Goal: Information Seeking & Learning: Learn about a topic

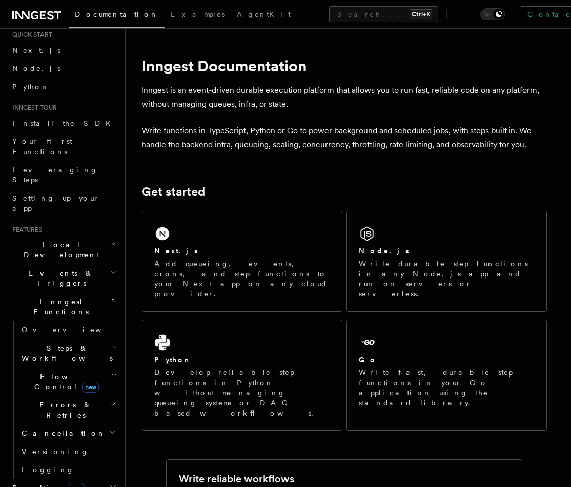
scroll to position [61, 0]
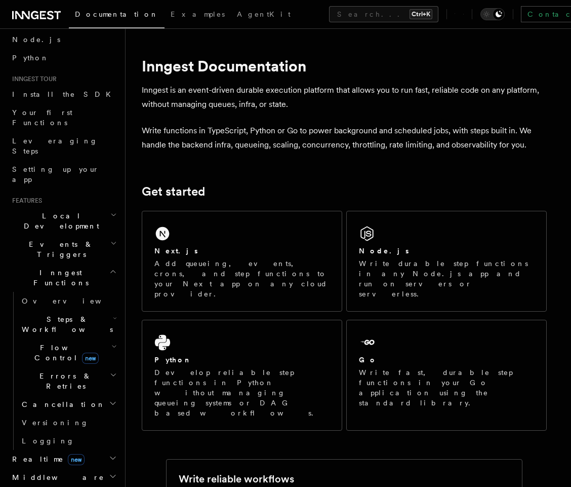
click at [68, 235] on h2 "Events & Triggers" at bounding box center [63, 249] width 111 height 28
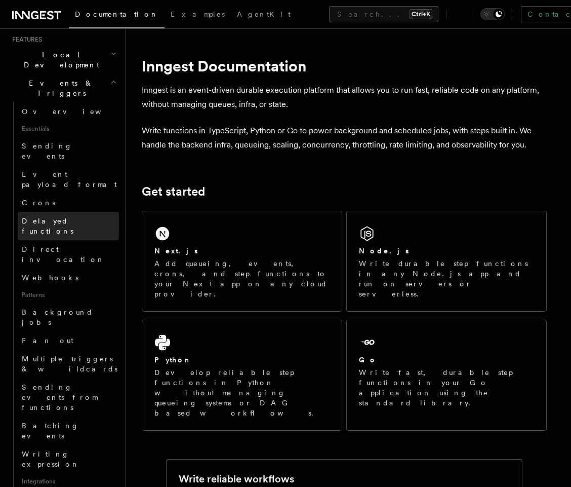
scroll to position [243, 0]
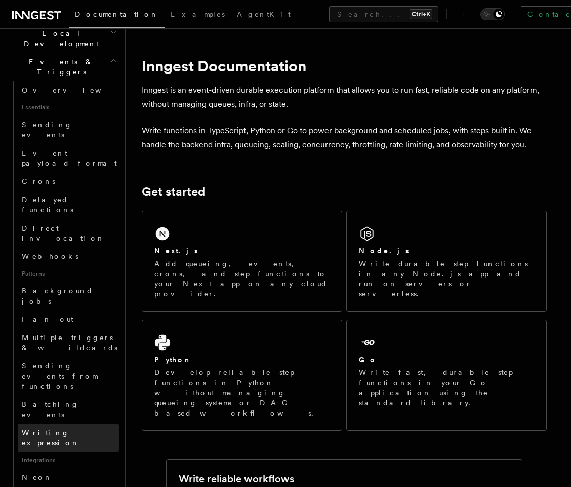
click at [74, 427] on span "Writing expression" at bounding box center [70, 437] width 97 height 20
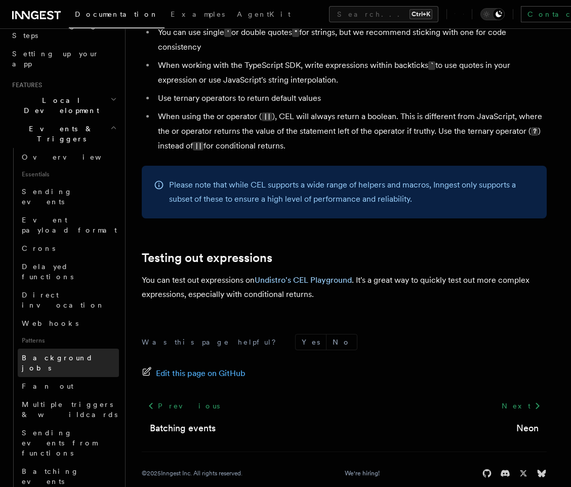
scroll to position [122, 0]
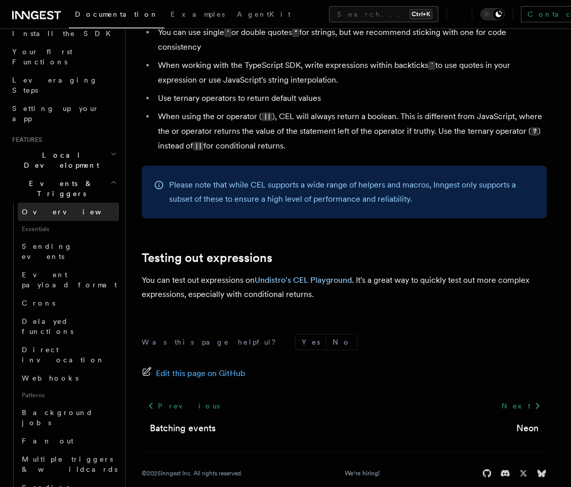
click at [45, 203] on link "Overview" at bounding box center [68, 212] width 101 height 18
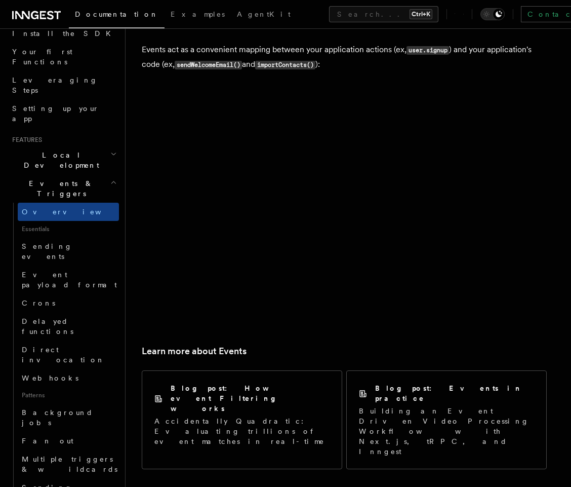
scroll to position [614, 0]
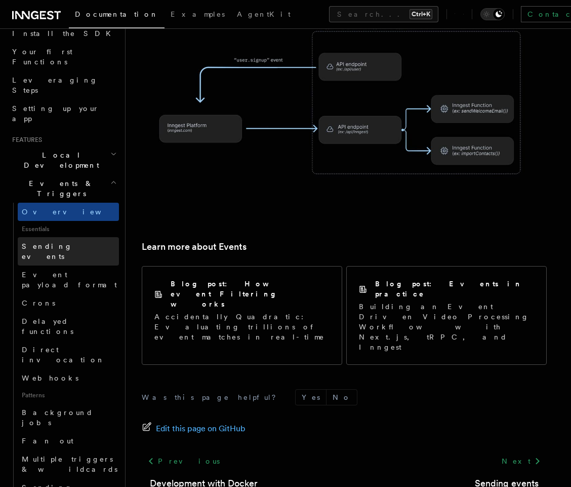
click at [72, 237] on link "Sending events" at bounding box center [68, 251] width 101 height 28
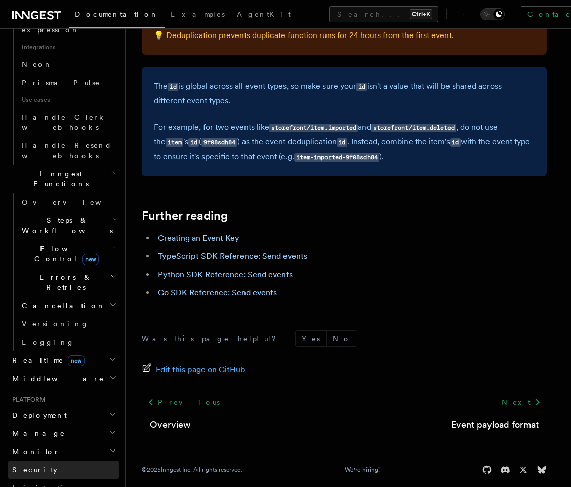
scroll to position [719, 0]
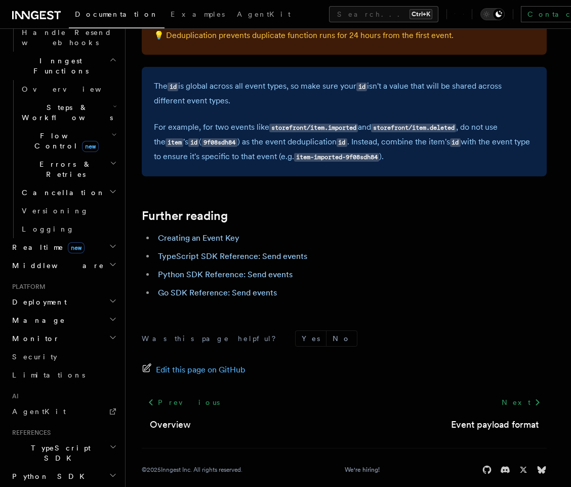
scroll to position [810, 0]
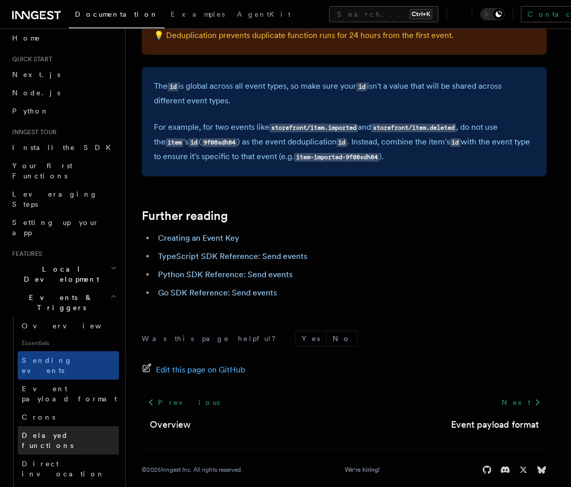
scroll to position [0, 0]
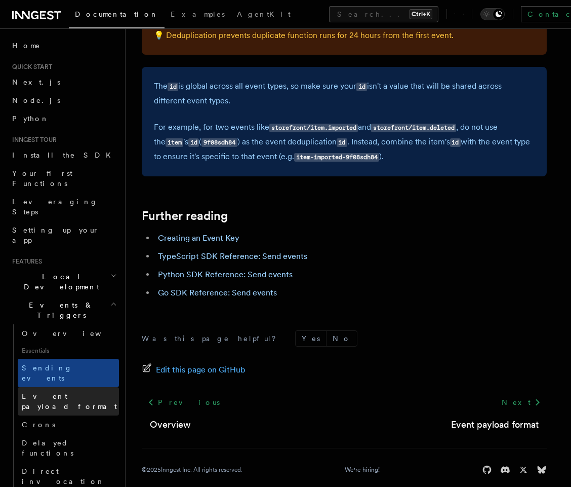
click at [75, 391] on span "Event payload format" at bounding box center [70, 401] width 97 height 20
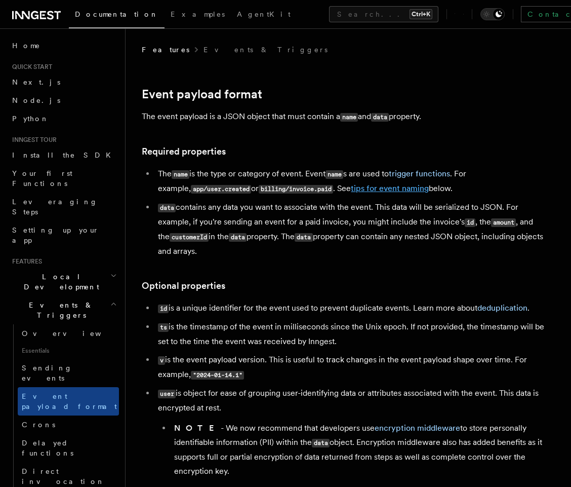
click at [378, 192] on link "tips for event naming" at bounding box center [390, 188] width 78 height 10
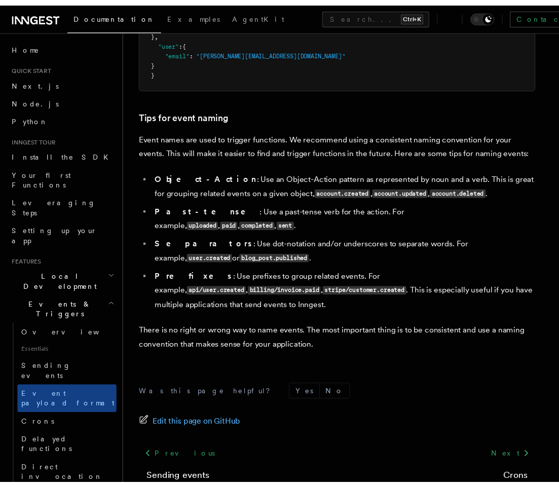
scroll to position [647, 0]
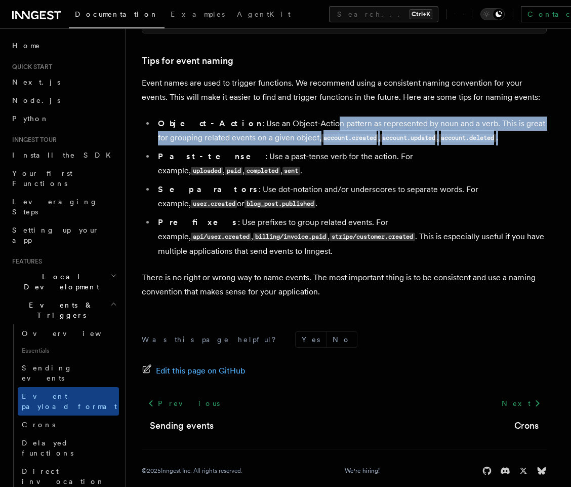
drag, startPoint x: 287, startPoint y: 123, endPoint x: 505, endPoint y: 135, distance: 218.6
click at [478, 135] on li "Object-Action : Use an Object-Action pattern as represented by noun and a verb.…" at bounding box center [351, 130] width 392 height 29
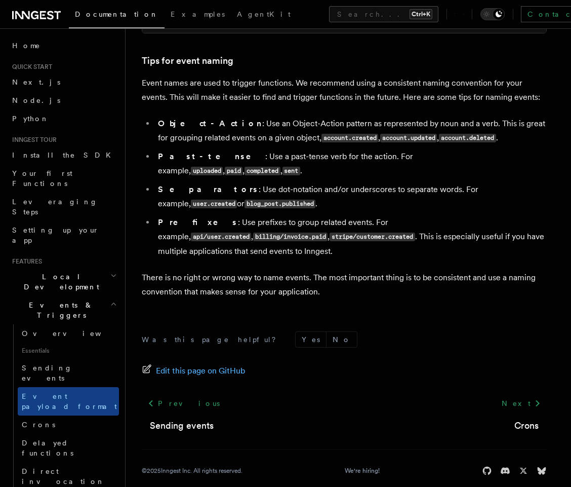
click at [396, 162] on li "Past-tense : Use a past-tense verb for the action. For example, uploaded , paid…" at bounding box center [351, 163] width 392 height 29
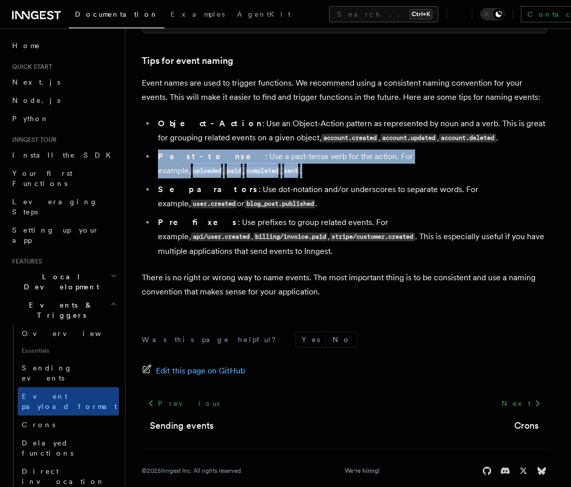
click at [396, 162] on li "Past-tense : Use a past-tense verb for the action. For example, uploaded , paid…" at bounding box center [351, 163] width 392 height 29
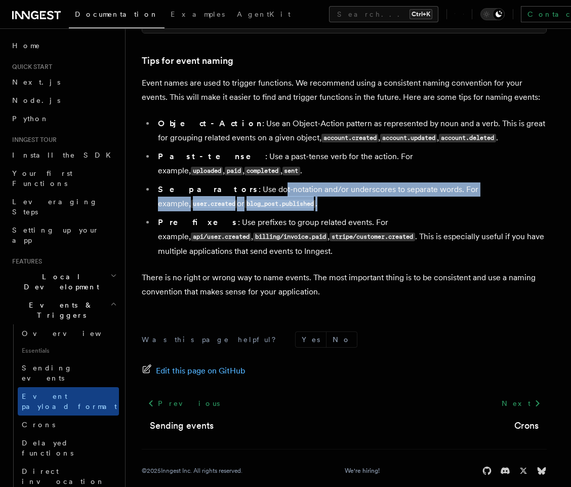
drag, startPoint x: 228, startPoint y: 182, endPoint x: 421, endPoint y: 188, distance: 192.5
click at [421, 188] on li "Separators : Use dot-notation and/or underscores to separate words. For example…" at bounding box center [351, 196] width 392 height 29
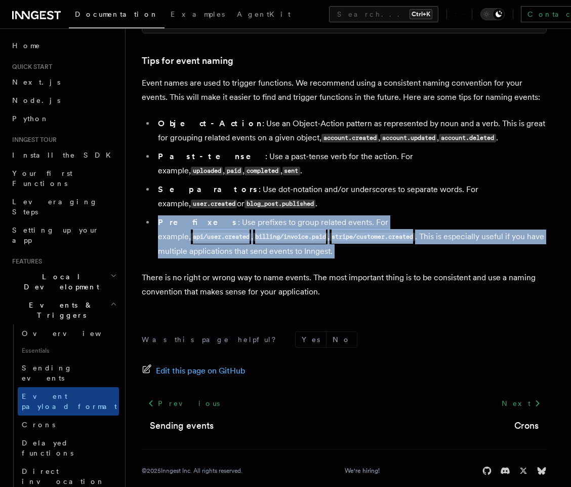
drag, startPoint x: 421, startPoint y: 188, endPoint x: 316, endPoint y: 237, distance: 115.8
click at [316, 237] on ul "Object-Action : Use an Object-Action pattern as represented by noun and a verb.…" at bounding box center [344, 187] width 405 height 142
click at [316, 237] on li "Prefixes : Use prefixes to group related events. For example, api/user.created …" at bounding box center [351, 236] width 392 height 43
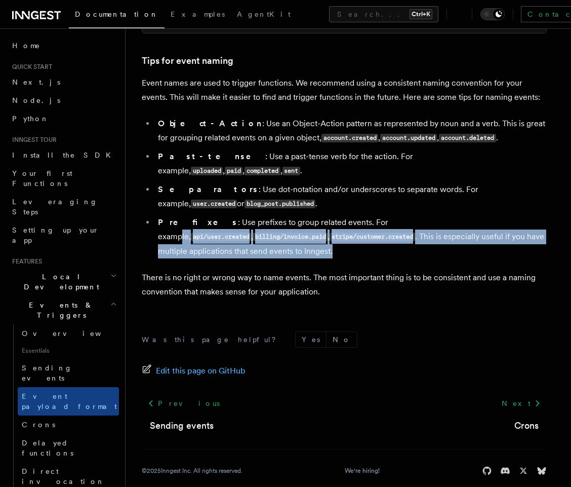
drag, startPoint x: 361, startPoint y: 212, endPoint x: 378, endPoint y: 233, distance: 26.7
click at [378, 233] on li "Prefixes : Use prefixes to group related events. For example, api/user.created …" at bounding box center [351, 236] width 392 height 43
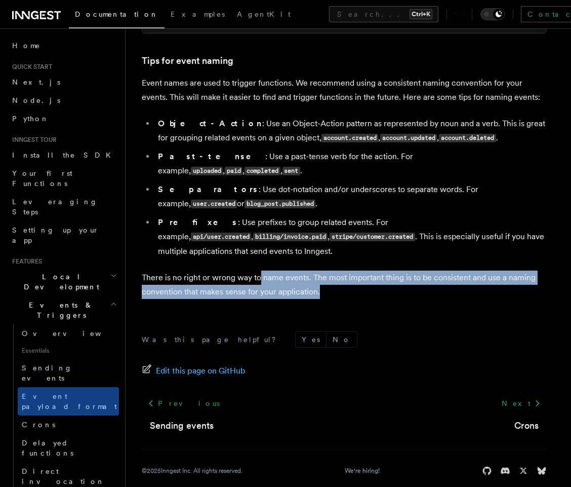
drag, startPoint x: 259, startPoint y: 265, endPoint x: 364, endPoint y: 281, distance: 105.9
click at [364, 281] on p "There is no right or wrong way to name events. The most important thing is to b…" at bounding box center [344, 284] width 405 height 28
drag, startPoint x: 366, startPoint y: 281, endPoint x: 136, endPoint y: 264, distance: 230.0
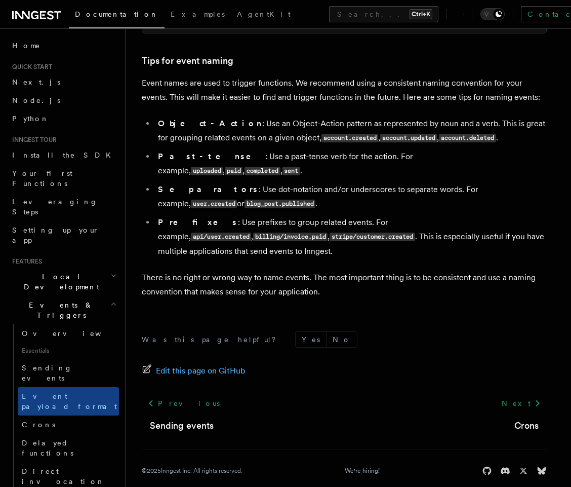
click at [242, 233] on li "Prefixes : Use prefixes to group related events. For example, api/user.created …" at bounding box center [351, 236] width 392 height 43
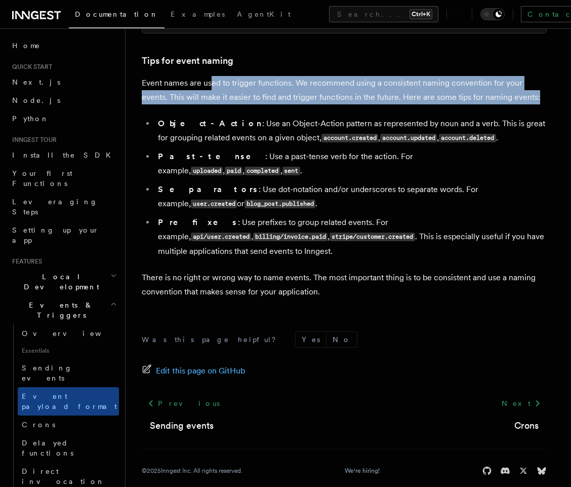
drag, startPoint x: 213, startPoint y: 81, endPoint x: 532, endPoint y: 104, distance: 319.9
click at [478, 104] on p "Event names are used to trigger functions. We recommend using a consistent nami…" at bounding box center [344, 90] width 405 height 28
drag, startPoint x: 516, startPoint y: 100, endPoint x: 144, endPoint y: 103, distance: 371.7
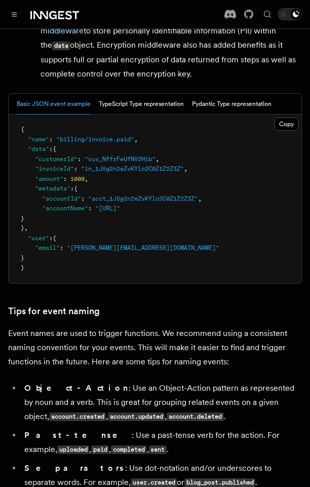
scroll to position [461, 0]
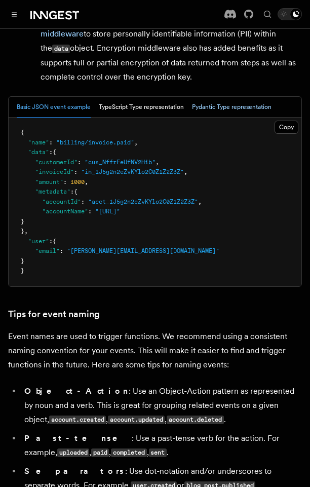
click at [234, 105] on button "Pydantic Type representation" at bounding box center [232, 107] width 80 height 21
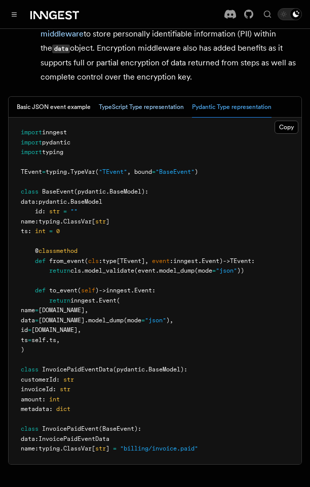
click at [145, 114] on button "TypeScript Type representation" at bounding box center [141, 107] width 85 height 21
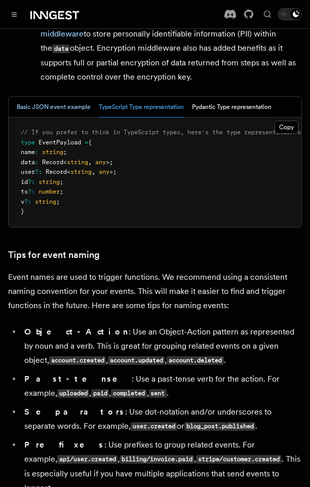
click at [47, 115] on button "Basic JSON event example" at bounding box center [54, 107] width 74 height 21
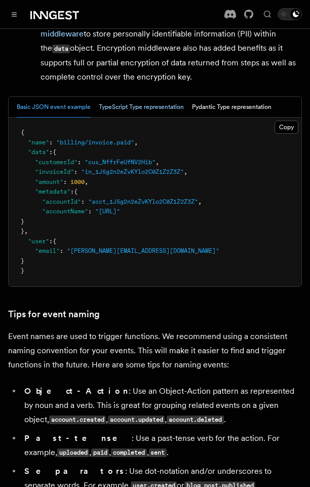
click at [148, 106] on button "TypeScript Type representation" at bounding box center [141, 107] width 85 height 21
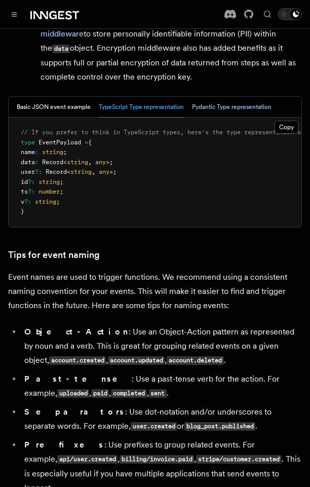
click at [246, 106] on button "Pydantic Type representation" at bounding box center [232, 107] width 80 height 21
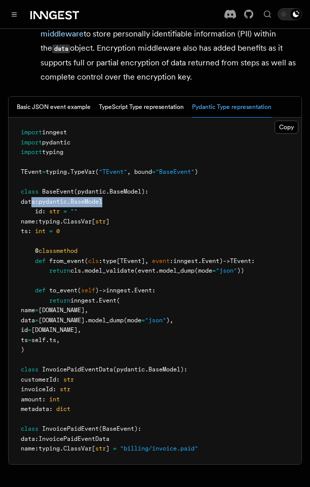
drag, startPoint x: 33, startPoint y: 199, endPoint x: 172, endPoint y: 198, distance: 138.8
click at [172, 198] on pre "import inngest import pydantic import typing TEvent = typing . TypeVar ( "TEven…" at bounding box center [155, 290] width 293 height 346
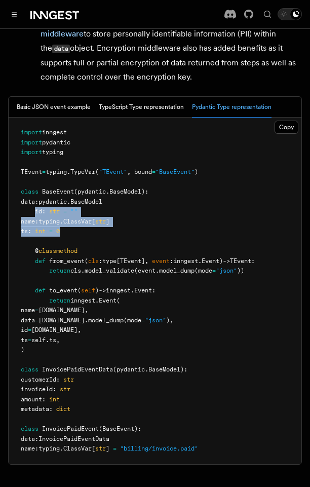
drag, startPoint x: 36, startPoint y: 214, endPoint x: 132, endPoint y: 233, distance: 98.1
click at [132, 233] on pre "import inngest import pydantic import typing TEvent = typing . TypeVar ( "TEven…" at bounding box center [155, 290] width 293 height 346
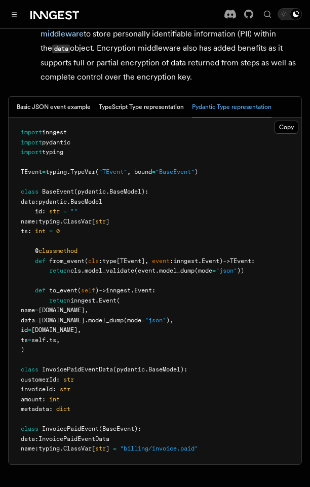
drag, startPoint x: 132, startPoint y: 233, endPoint x: 34, endPoint y: 230, distance: 97.8
click at [34, 230] on pre "import inngest import pydantic import typing TEvent = typing . TypeVar ( "TEven…" at bounding box center [155, 290] width 293 height 346
drag, startPoint x: 35, startPoint y: 222, endPoint x: 134, endPoint y: 223, distance: 99.3
click at [134, 223] on pre "import inngest import pydantic import typing TEvent = typing . TypeVar ( "TEven…" at bounding box center [155, 290] width 293 height 346
click at [117, 245] on pre "import inngest import pydantic import typing TEvent = typing . TypeVar ( "TEven…" at bounding box center [155, 290] width 293 height 346
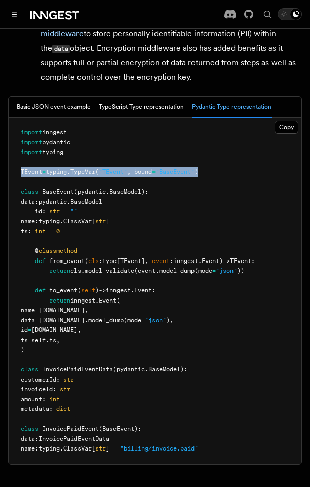
drag, startPoint x: 227, startPoint y: 170, endPoint x: 18, endPoint y: 174, distance: 209.7
click at [18, 174] on pre "import inngest import pydantic import typing TEvent = typing . TypeVar ( "TEven…" at bounding box center [155, 290] width 293 height 346
click at [95, 173] on span "TypeVar" at bounding box center [82, 171] width 25 height 7
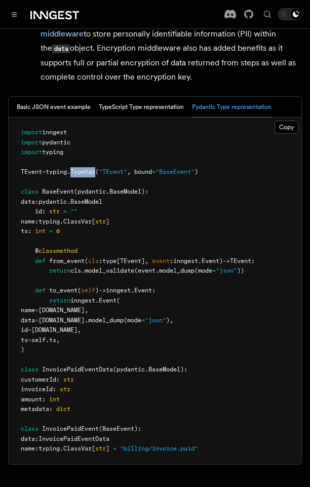
click at [95, 173] on span "TypeVar" at bounding box center [82, 171] width 25 height 7
click at [65, 192] on span "BaseEvent" at bounding box center [58, 191] width 32 height 7
click at [184, 169] on span ""BaseEvent"" at bounding box center [174, 171] width 39 height 7
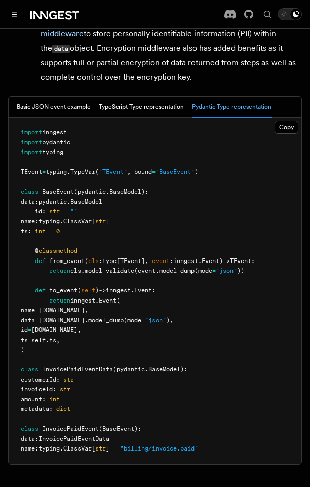
click at [117, 172] on span ""TEvent"" at bounding box center [113, 171] width 28 height 7
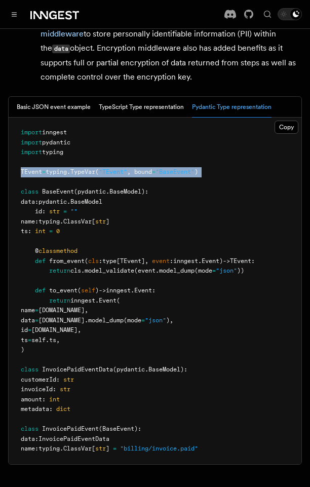
drag, startPoint x: 18, startPoint y: 172, endPoint x: 241, endPoint y: 177, distance: 222.9
click at [241, 177] on pre "import inngest import pydantic import typing TEvent = typing . TypeVar ( "TEven…" at bounding box center [155, 290] width 293 height 346
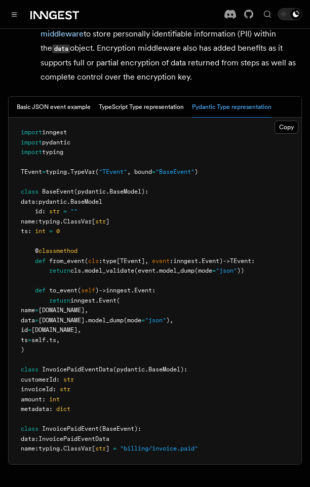
click at [109, 223] on span "]" at bounding box center [108, 221] width 4 height 7
click at [127, 245] on pre "import inngest import pydantic import typing TEvent = typing . TypeVar ( "TEven…" at bounding box center [155, 290] width 293 height 346
drag, startPoint x: 35, startPoint y: 259, endPoint x: 162, endPoint y: 263, distance: 126.2
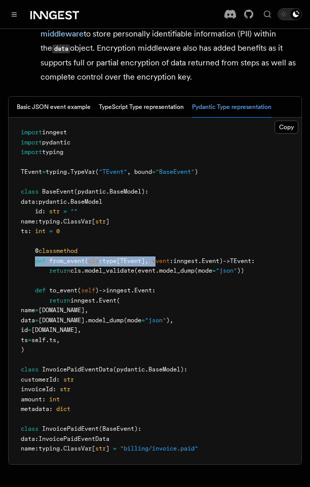
click at [162, 263] on span "def from_event ( cls : type [ TEvent ], event : inngest . Event) -> TEvent:" at bounding box center [138, 260] width 234 height 7
click at [159, 270] on span "(event." at bounding box center [146, 270] width 25 height 7
click at [88, 369] on span "InvoicePaidEventData" at bounding box center [77, 369] width 71 height 7
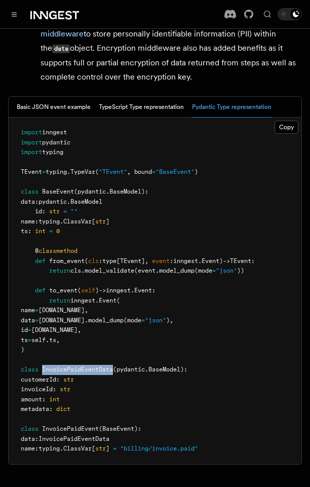
click at [88, 369] on span "InvoicePaidEventData" at bounding box center [77, 369] width 71 height 7
click at [113, 399] on pre "import inngest import pydantic import typing TEvent = typing . TypeVar ( "TEven…" at bounding box center [155, 290] width 293 height 346
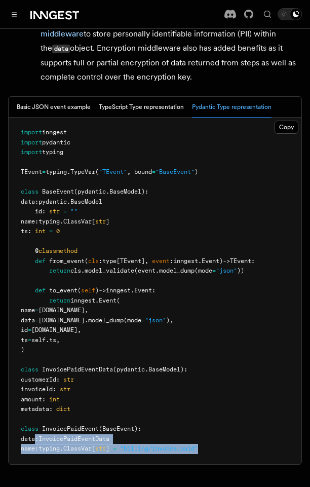
drag, startPoint x: 34, startPoint y: 438, endPoint x: 233, endPoint y: 451, distance: 199.5
click at [233, 451] on pre "import inngest import pydantic import typing TEvent = typing . TypeVar ( "TEven…" at bounding box center [155, 290] width 293 height 346
drag, startPoint x: 233, startPoint y: 451, endPoint x: 37, endPoint y: 448, distance: 196.0
click at [37, 448] on pre "import inngest import pydantic import typing TEvent = typing . TypeVar ( "TEven…" at bounding box center [155, 290] width 293 height 346
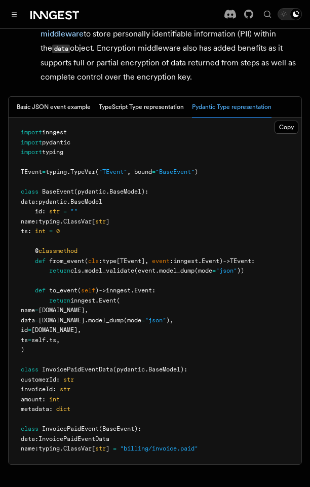
click at [180, 422] on pre "import inngest import pydantic import typing TEvent = typing . TypeVar ( "TEven…" at bounding box center [155, 290] width 293 height 346
drag, startPoint x: 66, startPoint y: 342, endPoint x: 134, endPoint y: 344, distance: 67.4
click at [134, 344] on pre "import inngest import pydantic import typing TEvent = typing . TypeVar ( "TEven…" at bounding box center [155, 290] width 293 height 346
click at [121, 365] on pre "import inngest import pydantic import typing TEvent = typing . TypeVar ( "TEven…" at bounding box center [155, 290] width 293 height 346
click at [68, 260] on span "from_event" at bounding box center [66, 260] width 35 height 7
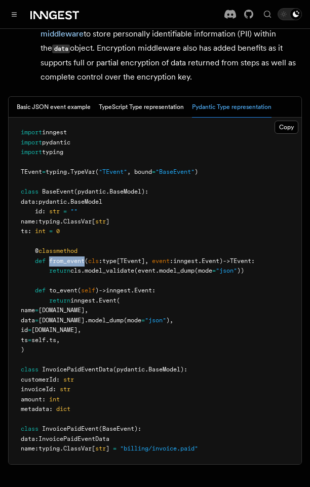
click at [68, 260] on span "from_event" at bounding box center [66, 260] width 35 height 7
drag, startPoint x: 35, startPoint y: 292, endPoint x: 218, endPoint y: 347, distance: 190.3
click at [218, 347] on pre "import inngest import pydantic import typing TEvent = typing . TypeVar ( "TEven…" at bounding box center [155, 290] width 293 height 346
click at [167, 286] on pre "import inngest import pydantic import typing TEvent = typing . TypeVar ( "TEven…" at bounding box center [155, 290] width 293 height 346
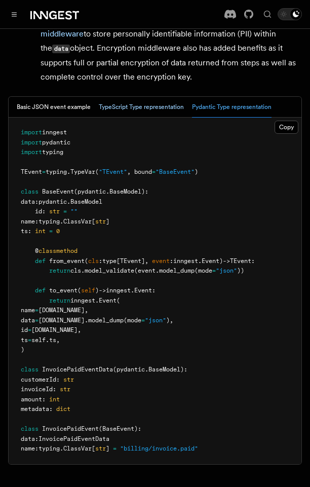
click at [159, 99] on button "TypeScript Type representation" at bounding box center [141, 107] width 85 height 21
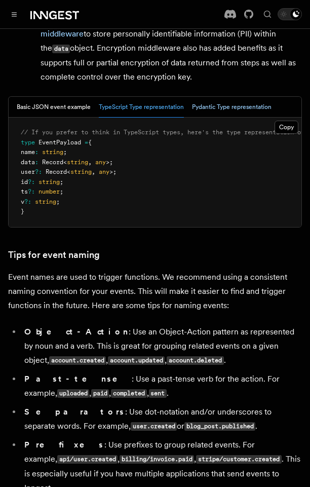
click at [218, 116] on button "Pydantic Type representation" at bounding box center [232, 107] width 80 height 21
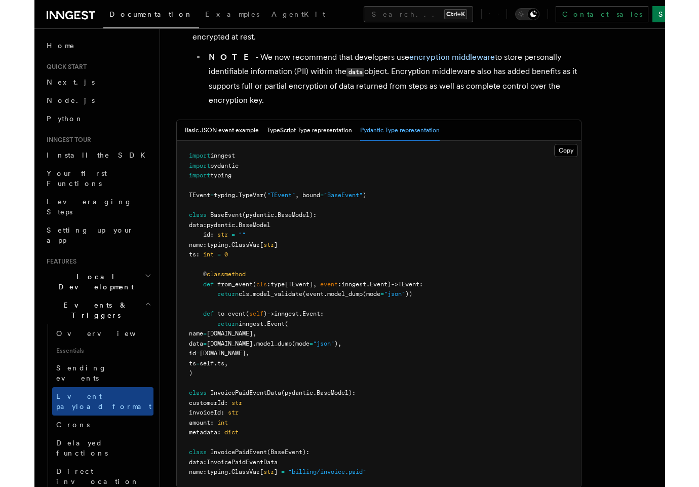
scroll to position [400, 0]
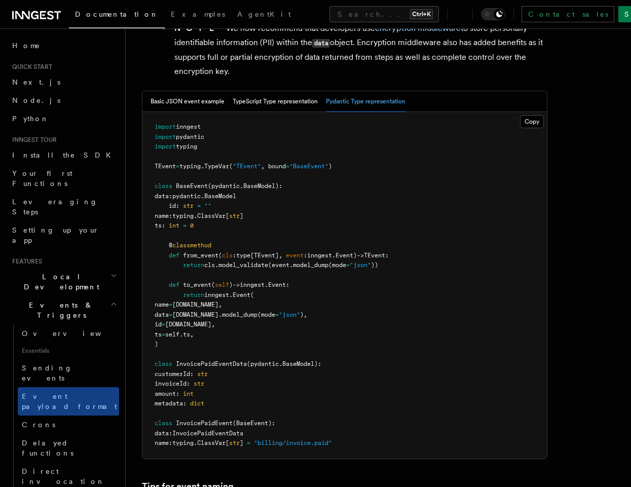
click at [208, 367] on pre "import inngest import pydantic import typing TEvent = typing . TypeVar ( "TEven…" at bounding box center [344, 285] width 404 height 346
drag, startPoint x: 167, startPoint y: 371, endPoint x: 237, endPoint y: 405, distance: 77.9
click at [237, 405] on pre "import inngest import pydantic import typing TEvent = typing . TypeVar ( "TEven…" at bounding box center [344, 285] width 404 height 346
click at [236, 404] on pre "import inngest import pydantic import typing TEvent = typing . TypeVar ( "TEven…" at bounding box center [344, 285] width 404 height 346
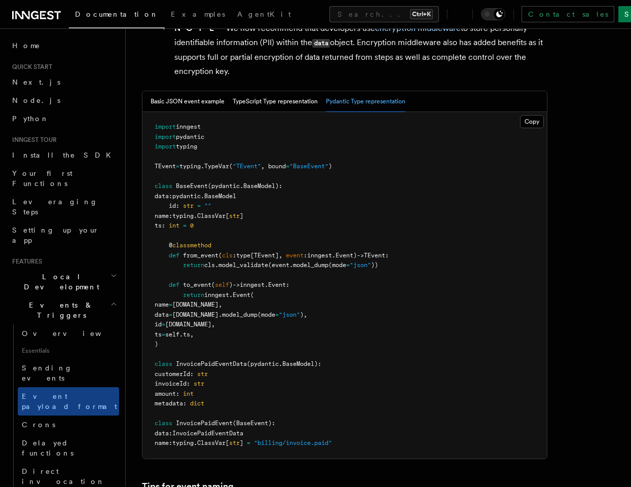
click at [225, 365] on span "InvoicePaidEventData" at bounding box center [211, 363] width 71 height 7
click at [198, 418] on pre "import inngest import pydantic import typing TEvent = typing . TypeVar ( "TEven…" at bounding box center [344, 285] width 404 height 346
click at [329, 378] on pre "import inngest import pydantic import typing TEvent = typing . TypeVar ( "TEven…" at bounding box center [344, 285] width 404 height 346
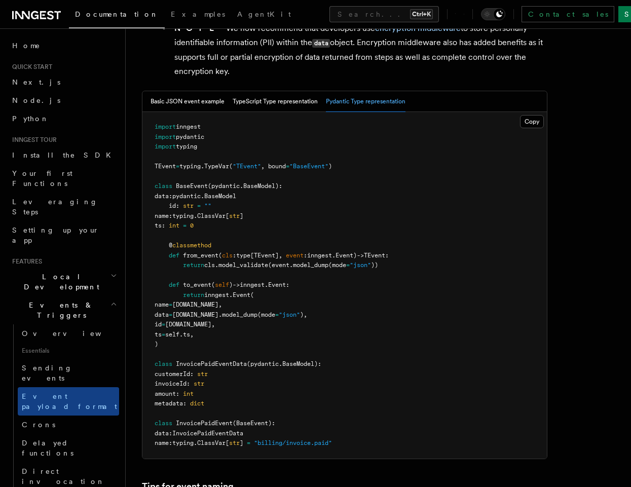
click at [239, 363] on span "InvoicePaidEventData" at bounding box center [211, 363] width 71 height 7
click at [239, 434] on span "InvoicePaidEventData" at bounding box center [207, 432] width 71 height 7
click at [193, 442] on span "typing" at bounding box center [182, 442] width 21 height 7
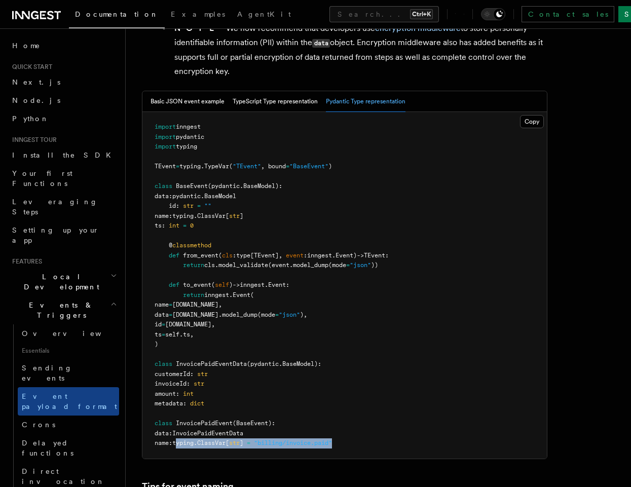
drag, startPoint x: 189, startPoint y: 443, endPoint x: 369, endPoint y: 439, distance: 179.3
click at [369, 439] on pre "import inngest import pydantic import typing TEvent = typing . TypeVar ( "TEven…" at bounding box center [344, 285] width 404 height 346
click at [201, 423] on span "InvoicePaidEvent" at bounding box center [204, 422] width 57 height 7
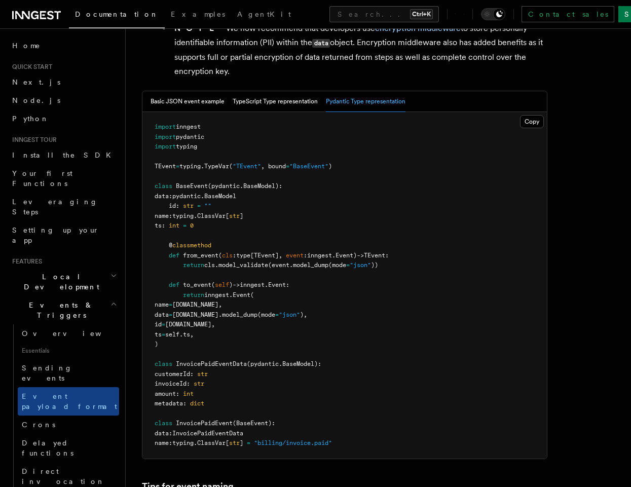
click at [319, 406] on pre "import inngest import pydantic import typing TEvent = typing . TypeVar ( "TEven…" at bounding box center [344, 285] width 404 height 346
drag, startPoint x: 279, startPoint y: 112, endPoint x: 277, endPoint y: 104, distance: 8.4
click at [278, 110] on div "Basic JSON event example TypeScript Type representation Pydantic Type represent…" at bounding box center [344, 275] width 405 height 368
click at [277, 104] on button "TypeScript Type representation" at bounding box center [274, 101] width 85 height 21
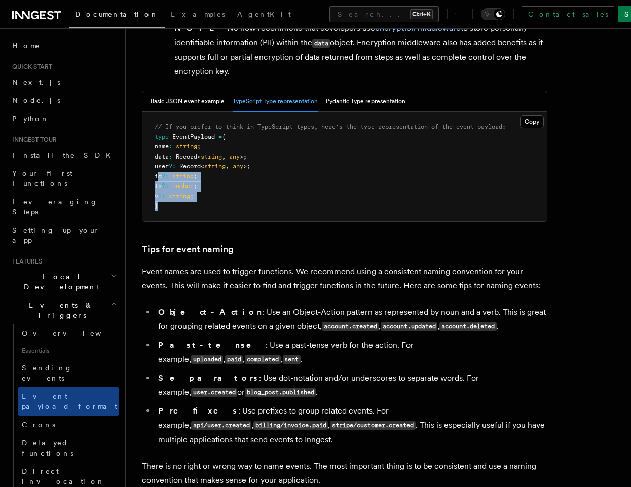
drag, startPoint x: 159, startPoint y: 176, endPoint x: 251, endPoint y: 208, distance: 96.9
click at [251, 208] on pre "// If you prefer to think in TypeScript types, here's the type representation o…" at bounding box center [344, 166] width 404 height 109
click at [251, 207] on pre "// If you prefer to think in TypeScript types, here's the type representation o…" at bounding box center [344, 166] width 404 height 109
click at [173, 108] on button "Basic JSON event example" at bounding box center [187, 101] width 74 height 21
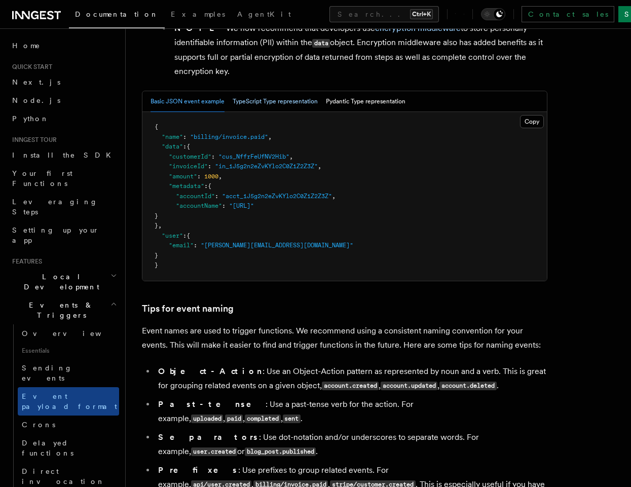
click at [265, 104] on button "TypeScript Type representation" at bounding box center [274, 101] width 85 height 21
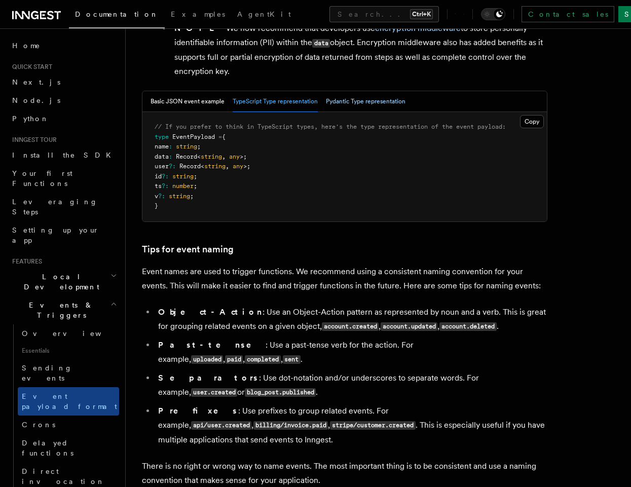
click at [377, 108] on button "Pydantic Type representation" at bounding box center [366, 101] width 80 height 21
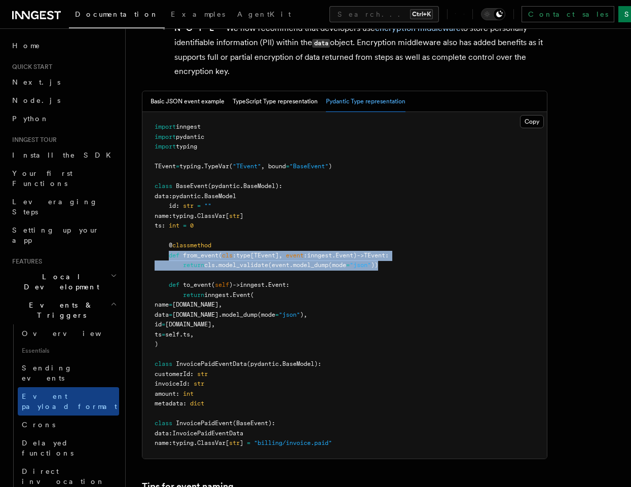
drag, startPoint x: 170, startPoint y: 253, endPoint x: 423, endPoint y: 266, distance: 253.6
click at [423, 266] on pre "import inngest import pydantic import typing TEvent = typing . TypeVar ( "TEven…" at bounding box center [344, 285] width 404 height 346
drag, startPoint x: 404, startPoint y: 269, endPoint x: 171, endPoint y: 259, distance: 233.7
click at [170, 258] on pre "import inngest import pydantic import typing TEvent = typing . TypeVar ( "TEven…" at bounding box center [344, 285] width 404 height 346
